Goal: Task Accomplishment & Management: Manage account settings

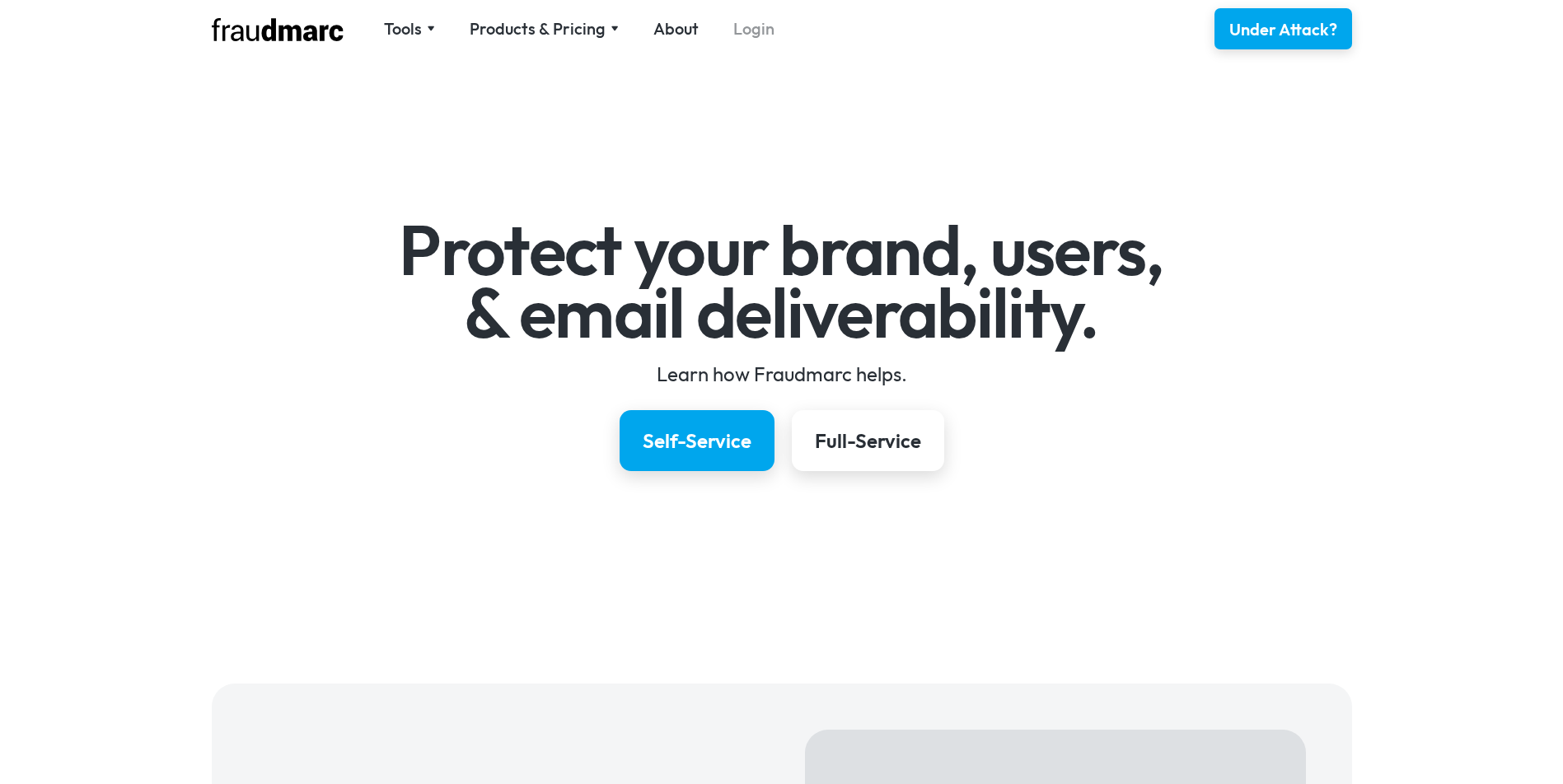
click at [756, 22] on link "Login" at bounding box center [754, 29] width 41 height 23
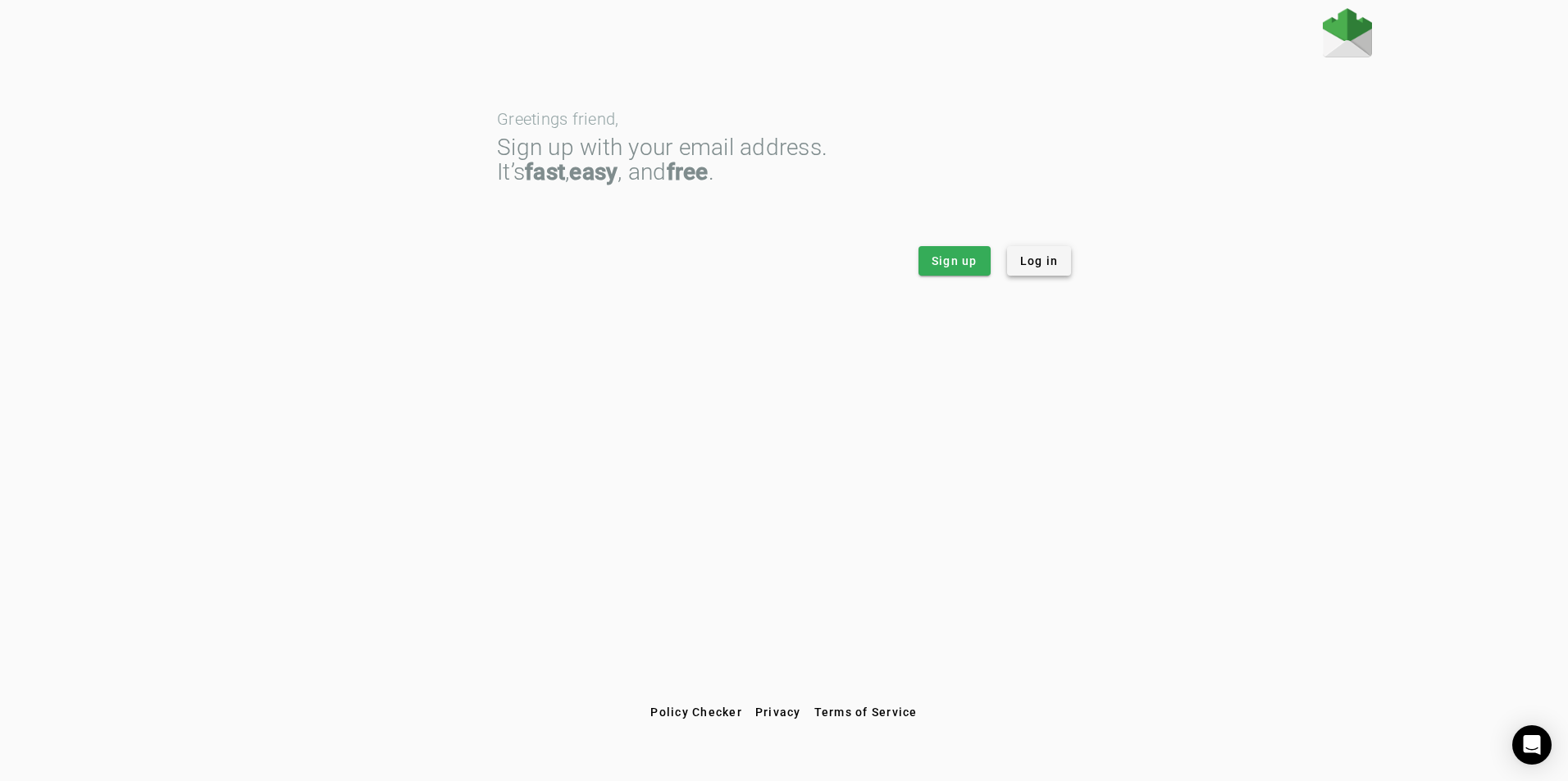
click at [1048, 254] on span "Log in" at bounding box center [1039, 261] width 39 height 16
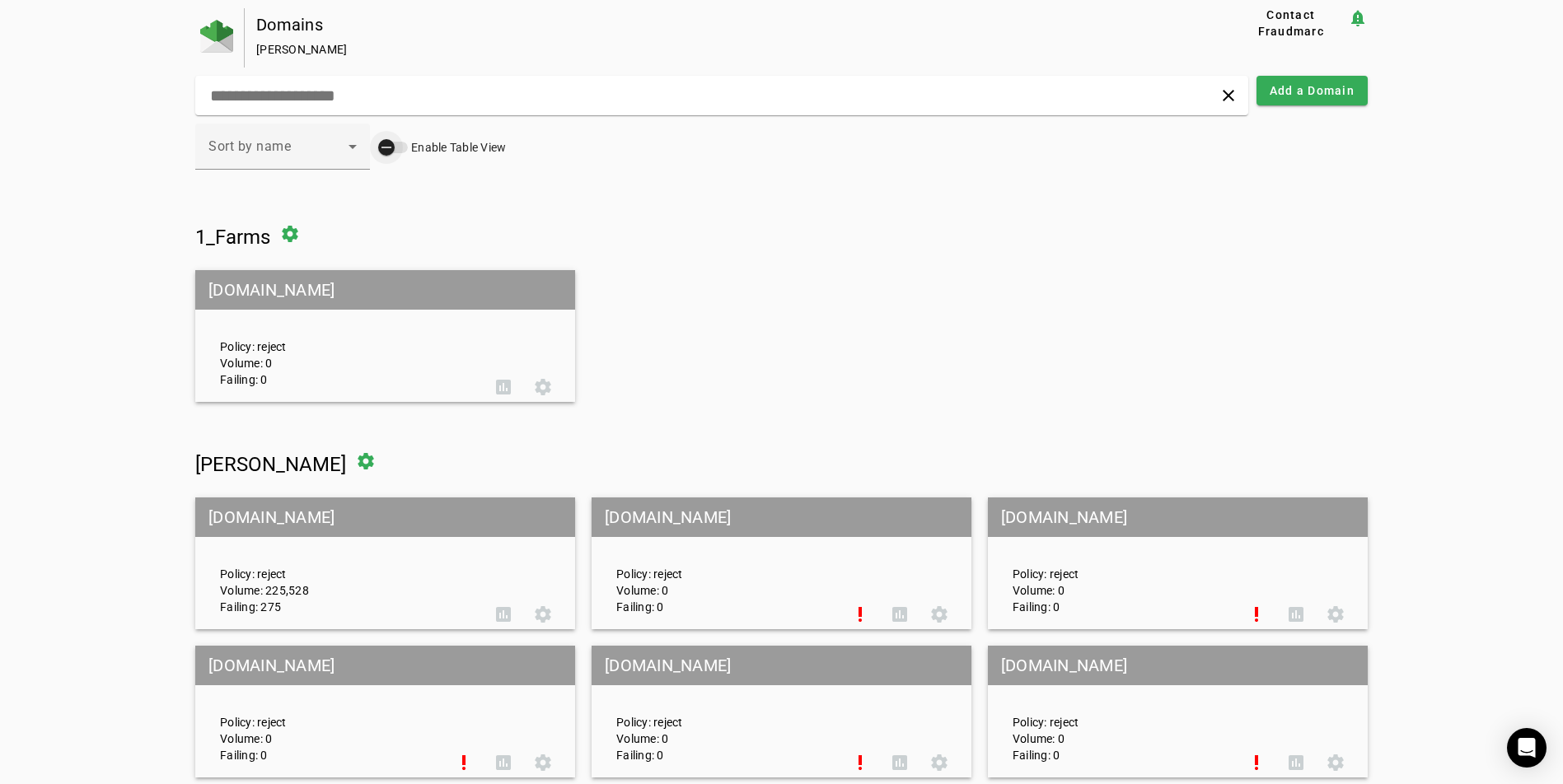
click at [395, 147] on div "button" at bounding box center [386, 147] width 33 height 33
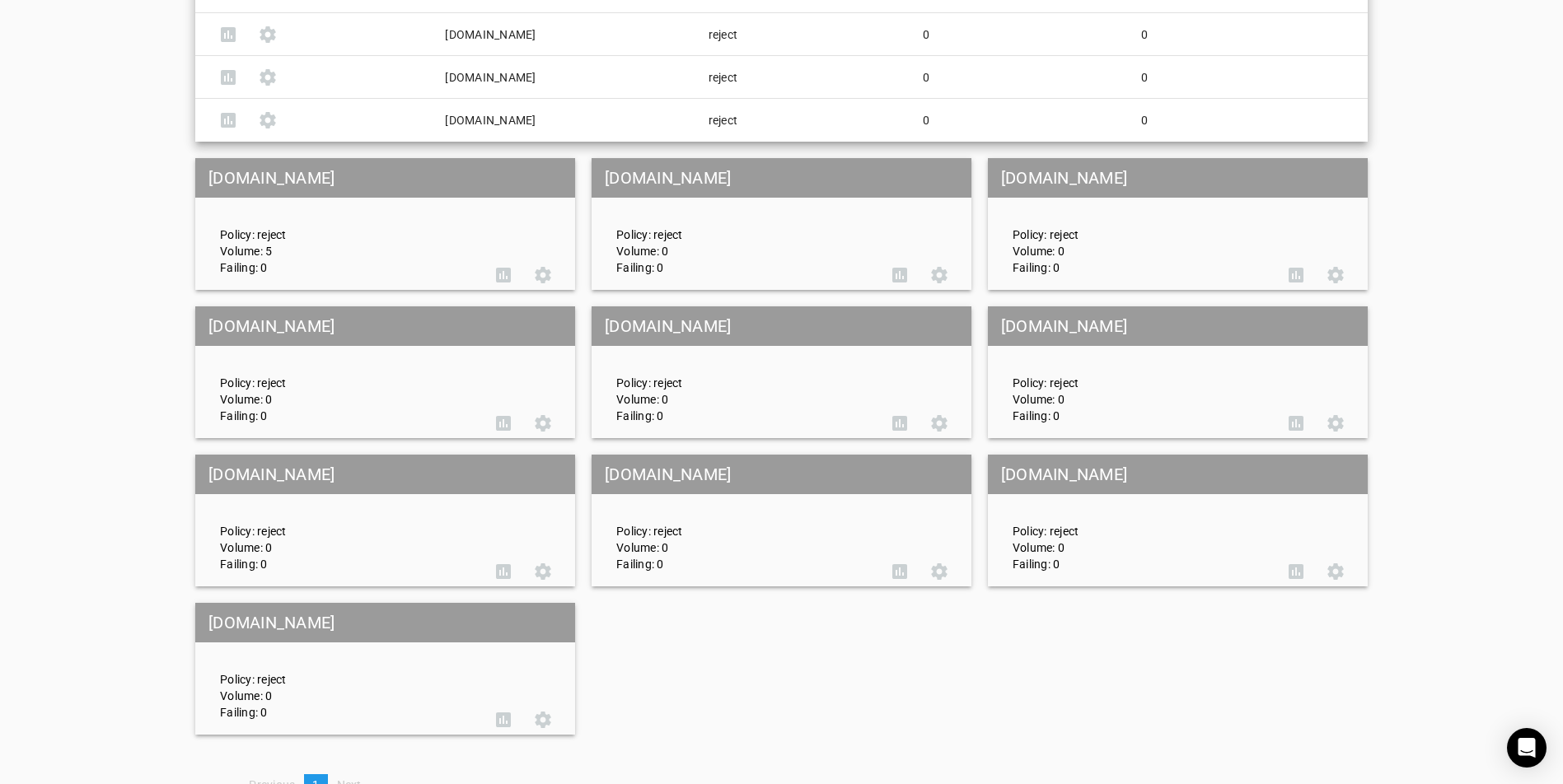
scroll to position [9899, 0]
